Goal: Task Accomplishment & Management: Manage account settings

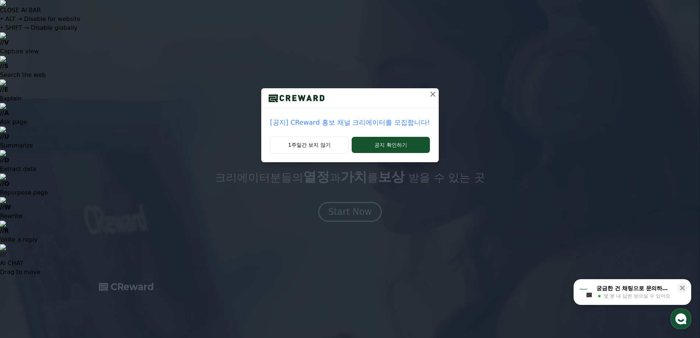
click at [433, 96] on icon at bounding box center [432, 93] width 5 height 5
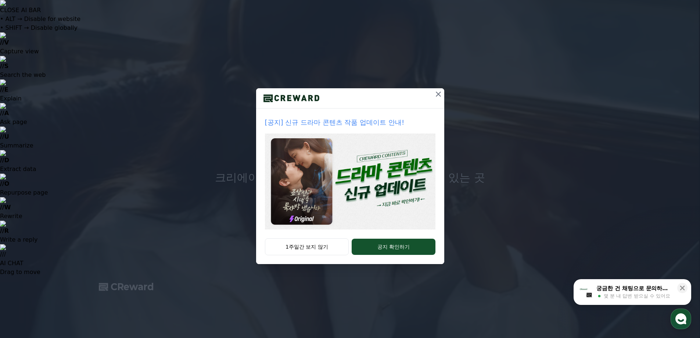
click at [441, 94] on icon at bounding box center [438, 94] width 9 height 9
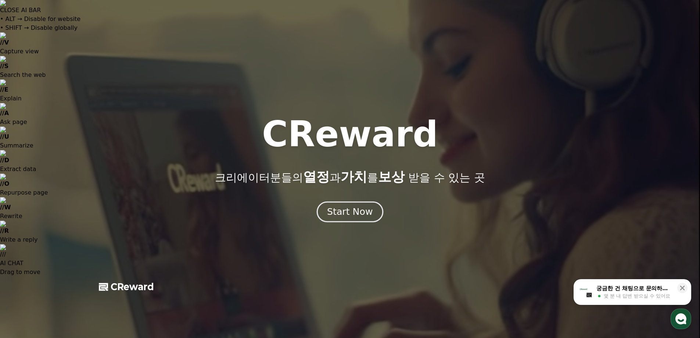
click at [357, 211] on div "Start Now" at bounding box center [350, 211] width 46 height 12
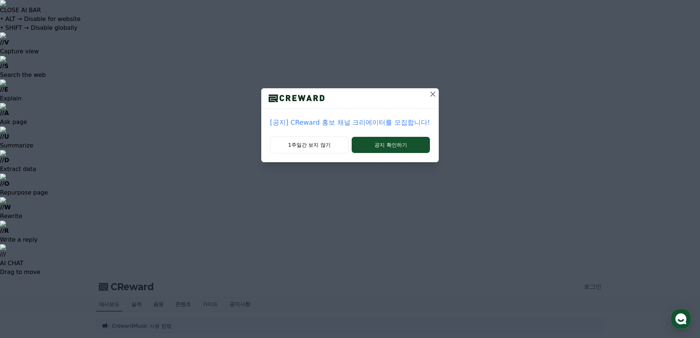
click at [429, 94] on icon at bounding box center [432, 94] width 9 height 9
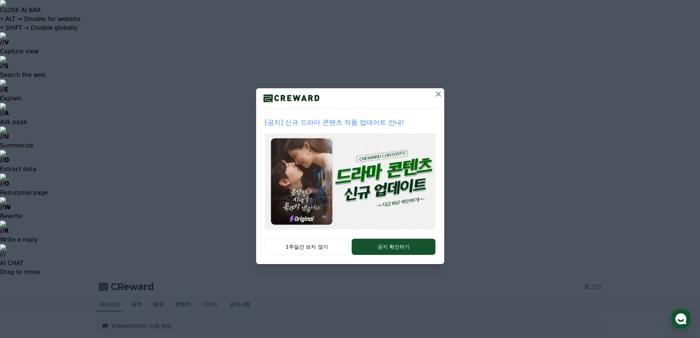
click at [438, 94] on icon at bounding box center [438, 93] width 5 height 5
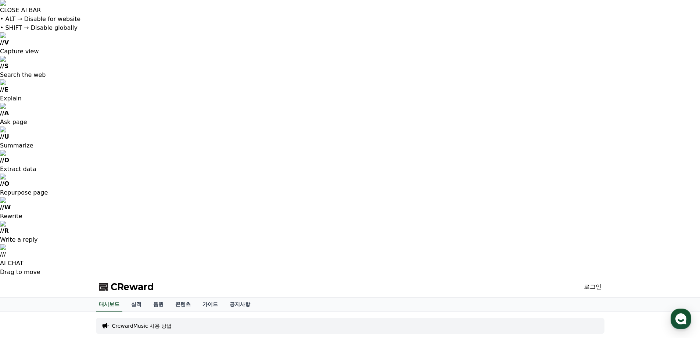
click at [138, 297] on link "실적" at bounding box center [136, 304] width 22 height 14
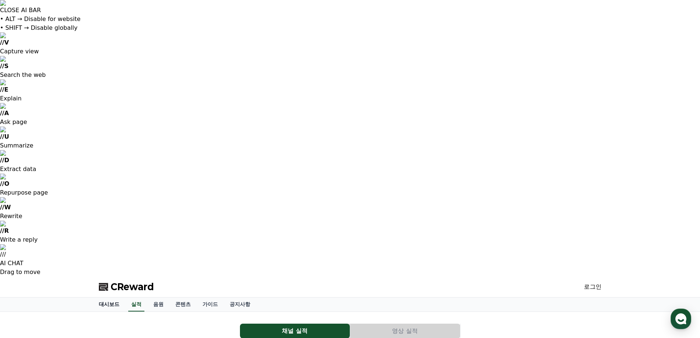
click at [100, 297] on link "대시보드" at bounding box center [109, 304] width 32 height 14
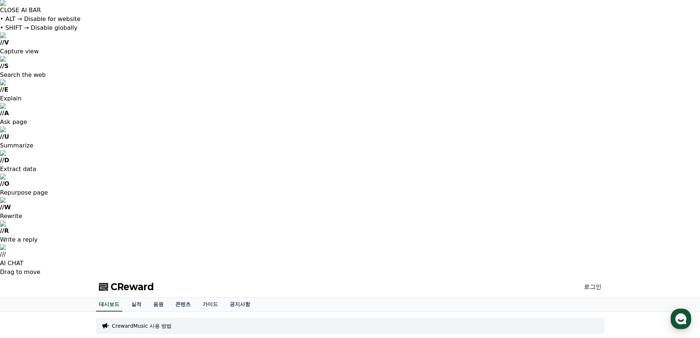
click at [584, 282] on link "로그인" at bounding box center [593, 286] width 18 height 9
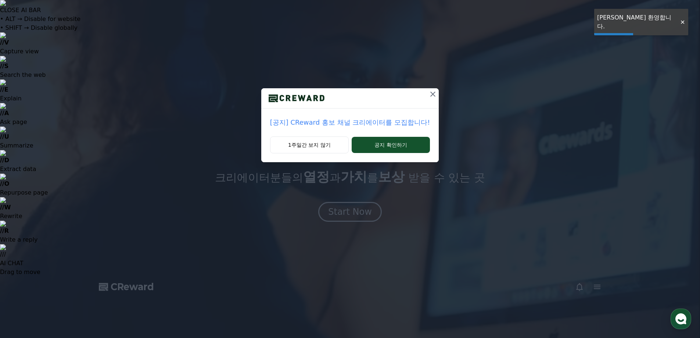
click at [431, 94] on icon at bounding box center [432, 93] width 5 height 5
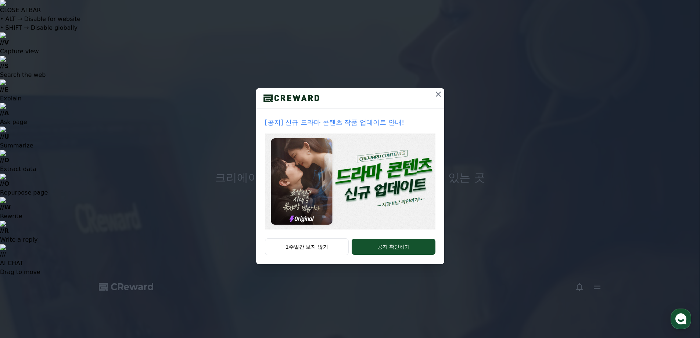
click at [443, 92] on button at bounding box center [438, 94] width 12 height 12
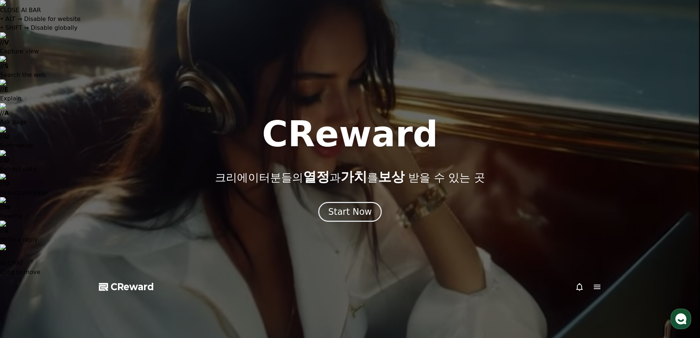
click at [596, 282] on icon at bounding box center [597, 286] width 9 height 9
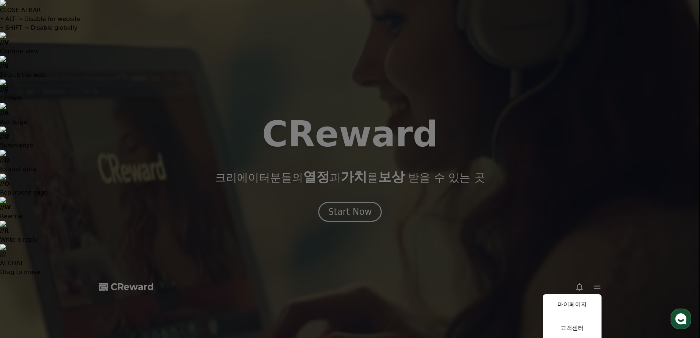
click at [288, 57] on button "close" at bounding box center [350, 169] width 700 height 338
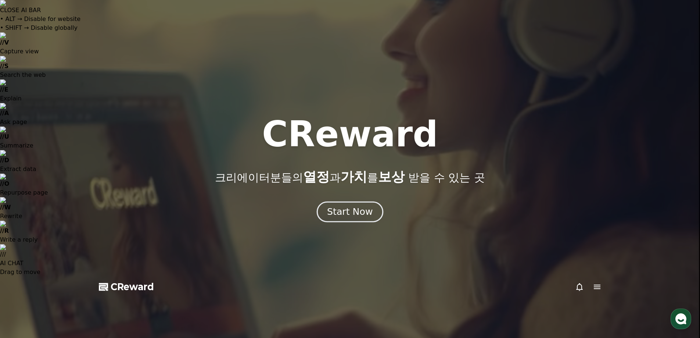
click at [363, 208] on div "Start Now" at bounding box center [350, 211] width 46 height 12
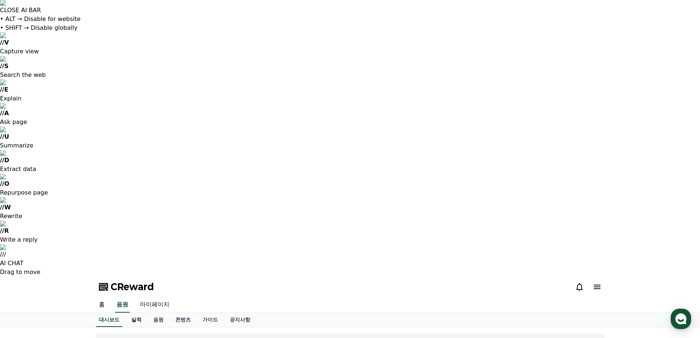
click at [136, 313] on link "실적" at bounding box center [136, 320] width 22 height 14
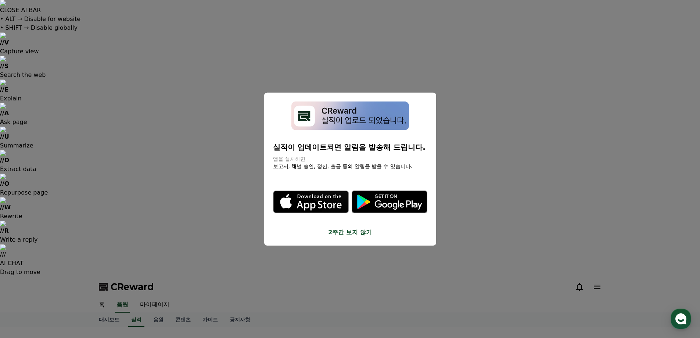
click at [176, 42] on button "close modal" at bounding box center [350, 169] width 700 height 338
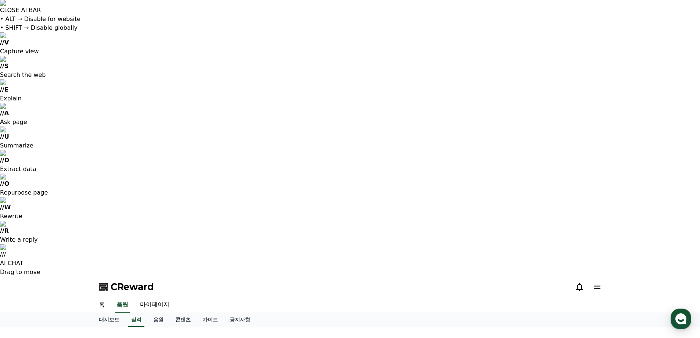
click at [176, 313] on link "콘텐츠" at bounding box center [182, 320] width 27 height 14
